Goal: Task Accomplishment & Management: Manage account settings

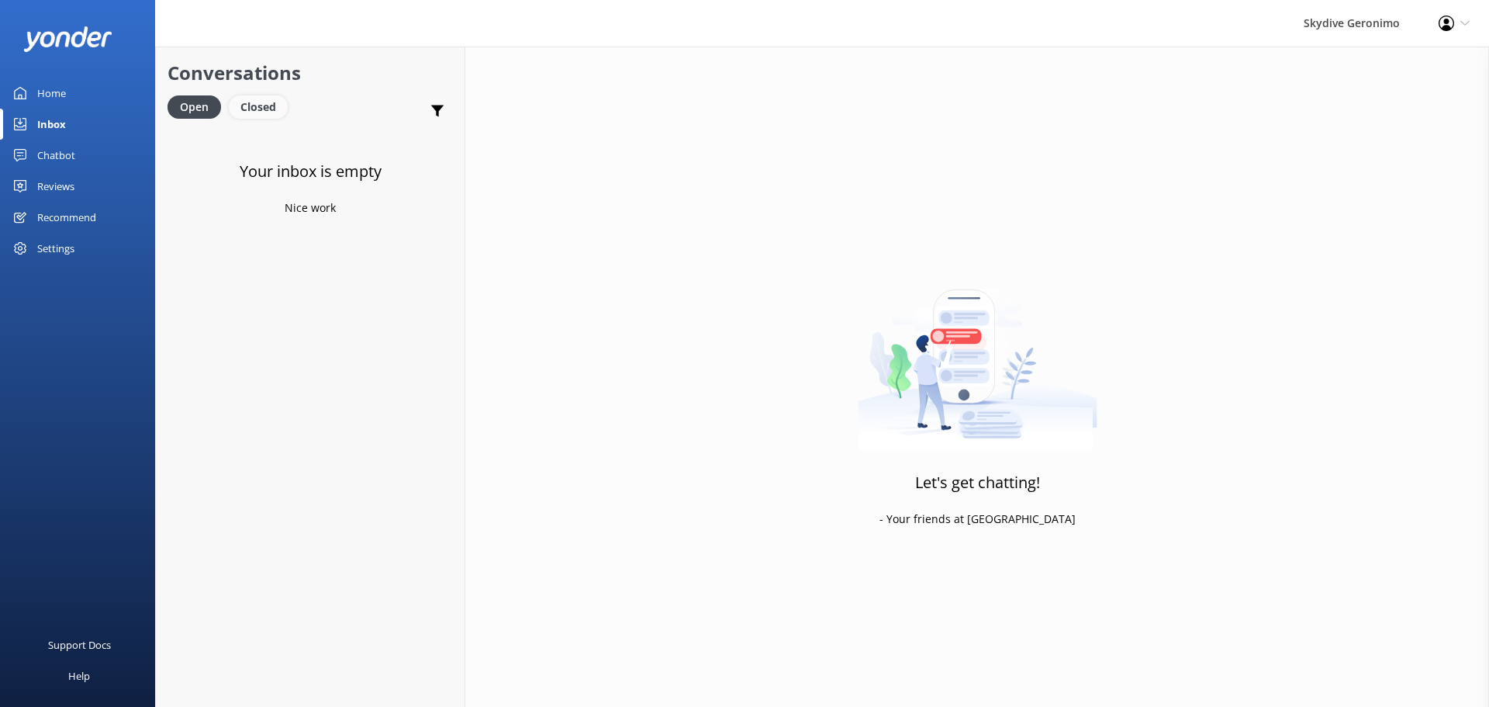
click at [248, 105] on div "Closed" at bounding box center [258, 106] width 59 height 23
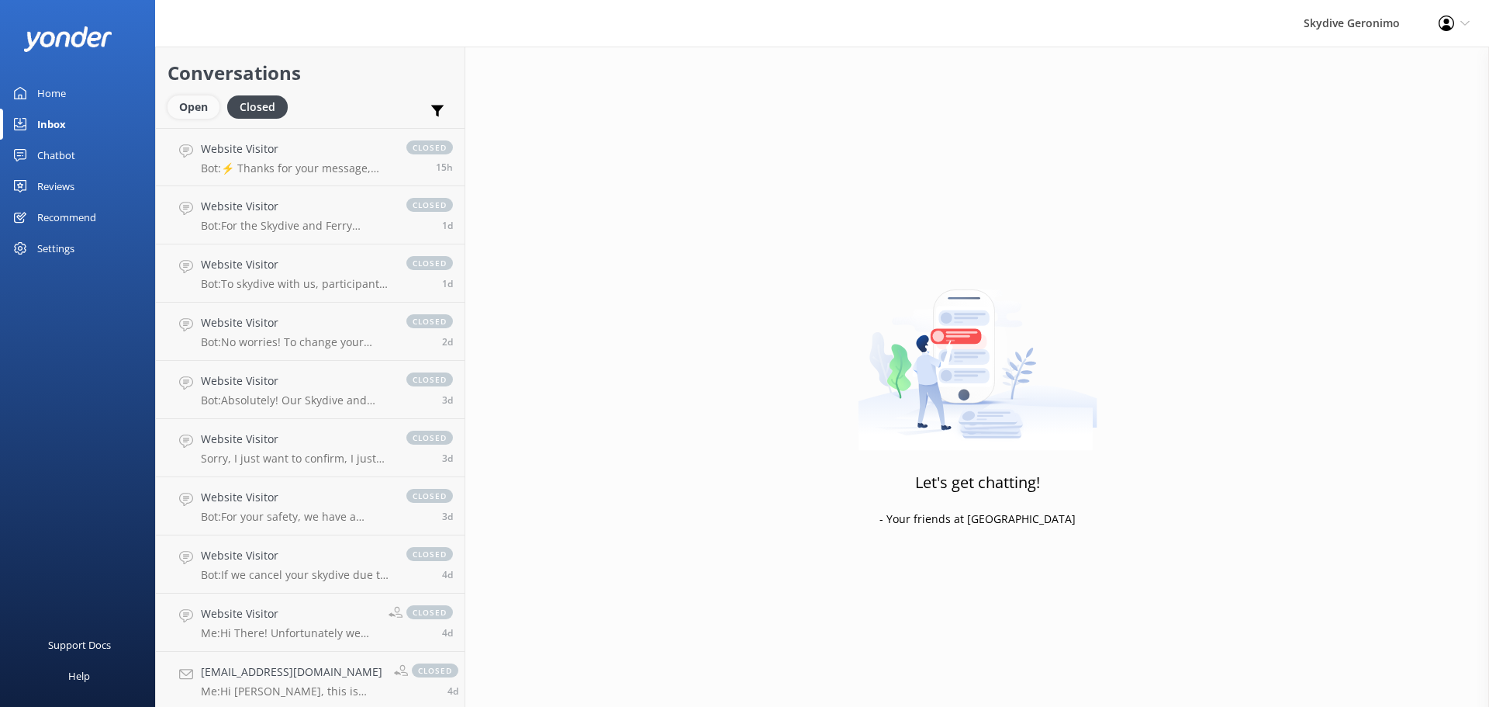
click at [199, 109] on div "Open" at bounding box center [194, 106] width 52 height 23
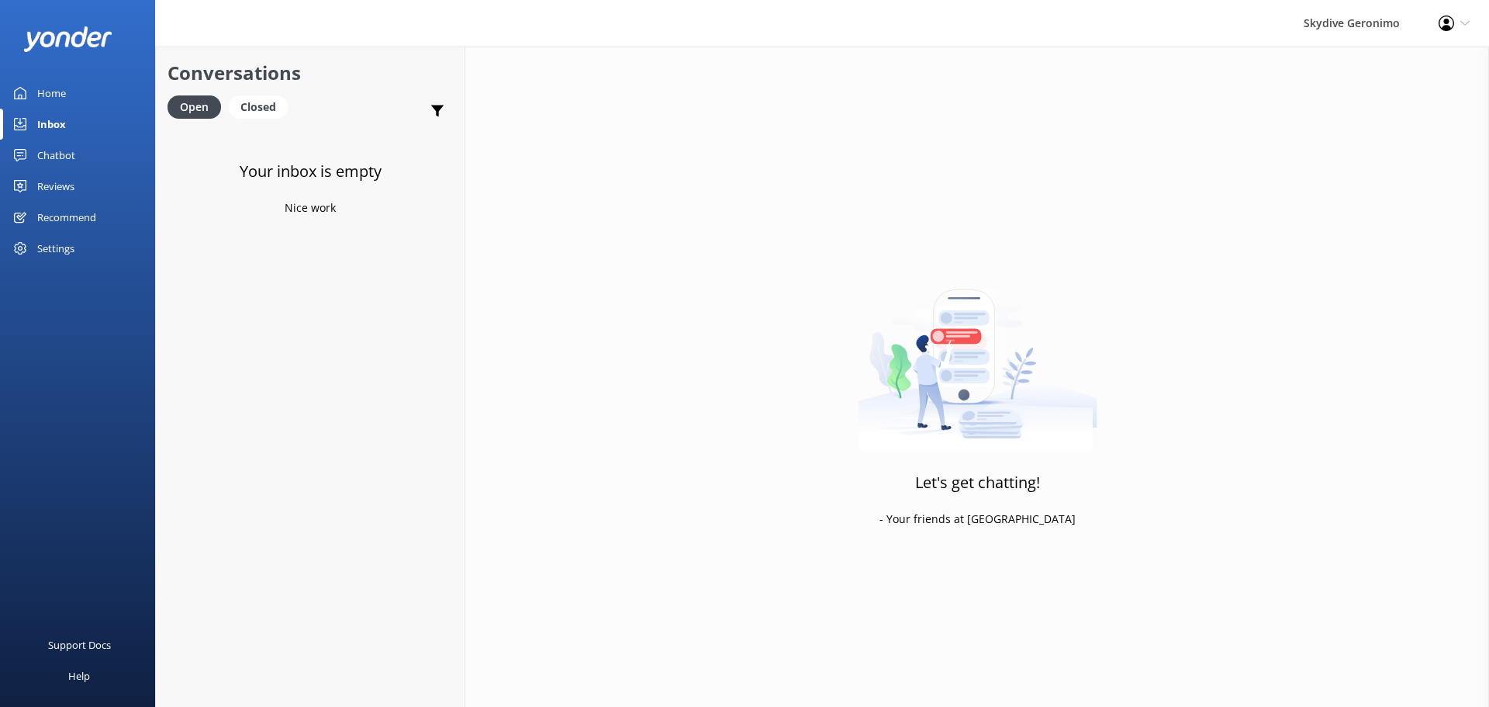
click at [645, 300] on div "Let's get chatting! - Your friends at [GEOGRAPHIC_DATA]" at bounding box center [977, 400] width 1024 height 707
click at [1141, 314] on div "Let's get chatting! - Your friends at [GEOGRAPHIC_DATA]" at bounding box center [977, 400] width 1024 height 707
click at [284, 87] on h2 "Conversations" at bounding box center [310, 72] width 285 height 29
click at [263, 102] on div "Closed" at bounding box center [258, 106] width 59 height 23
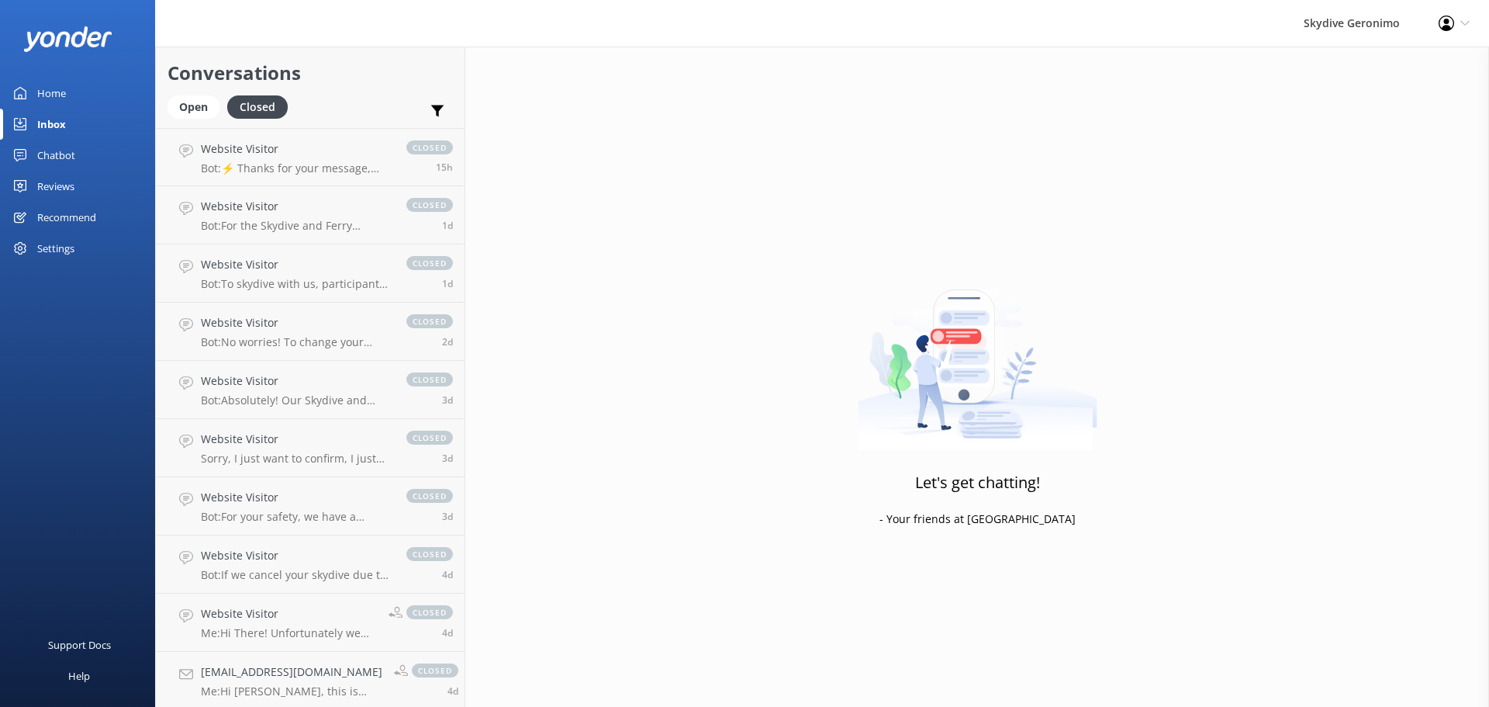
click at [182, 92] on div "Conversations Open Closed Important Converted Assigned to me Unassigned" at bounding box center [310, 87] width 309 height 81
click at [207, 95] on div "Open" at bounding box center [194, 106] width 52 height 23
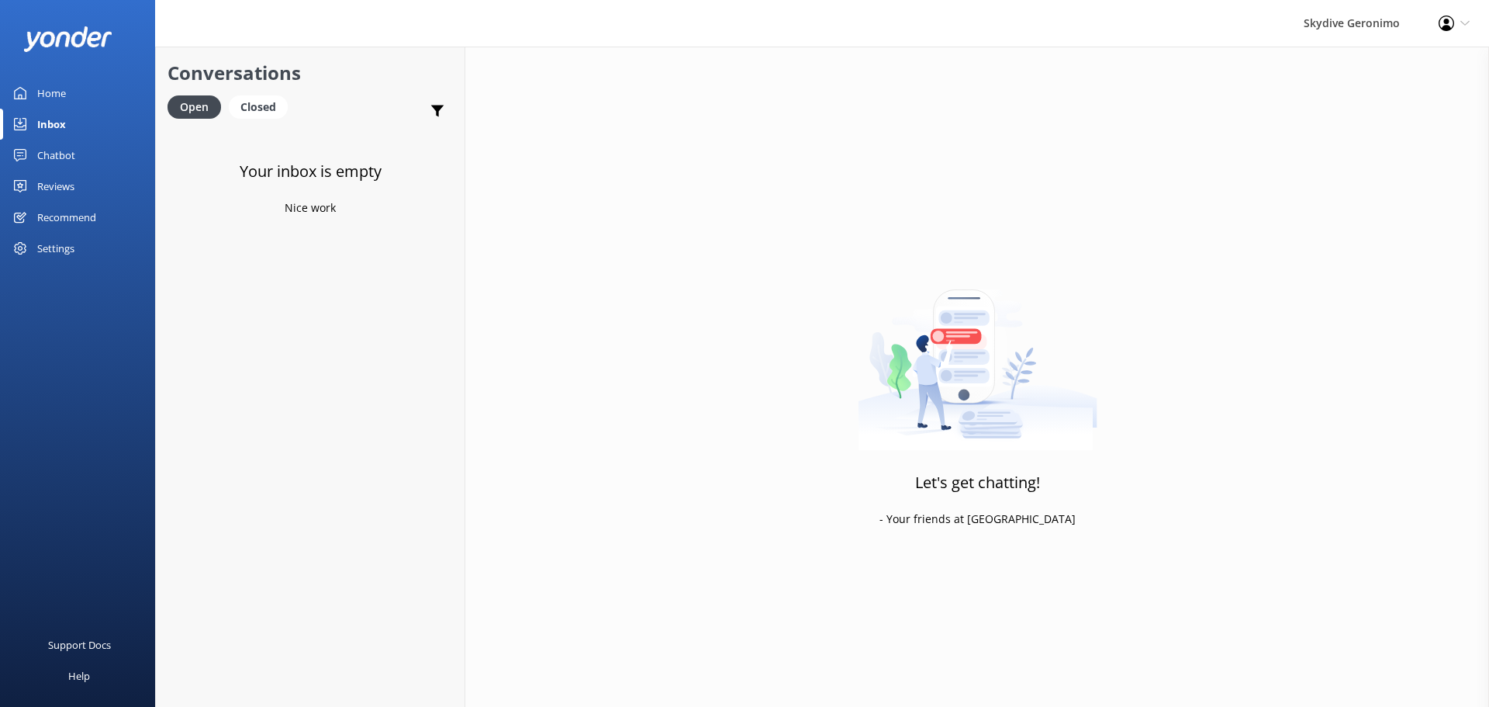
click at [86, 88] on link "Home" at bounding box center [77, 93] width 155 height 31
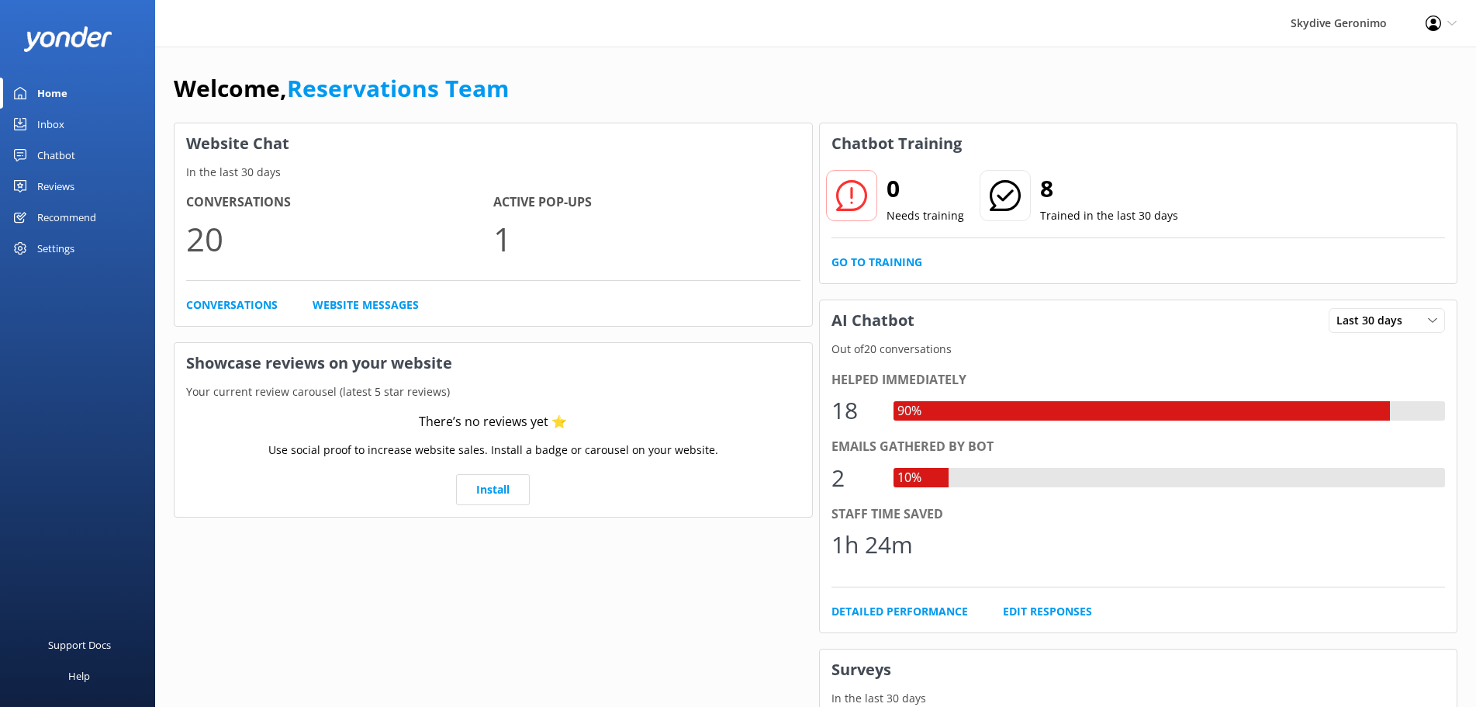
click at [59, 119] on div "Inbox" at bounding box center [50, 124] width 27 height 31
